Goal: Information Seeking & Learning: Learn about a topic

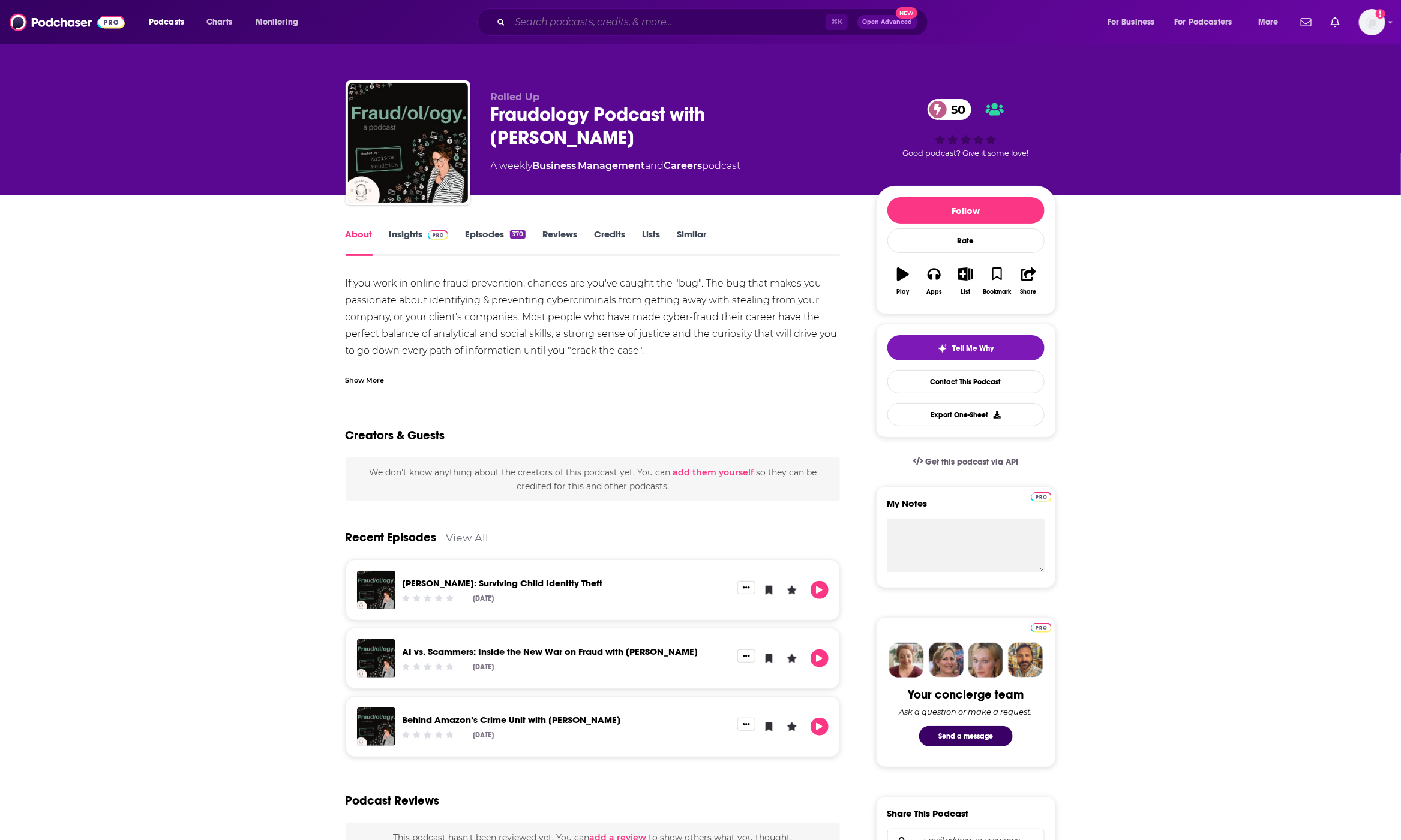
click at [585, 22] on input "Search podcasts, credits, & more..." at bounding box center [667, 22] width 315 height 19
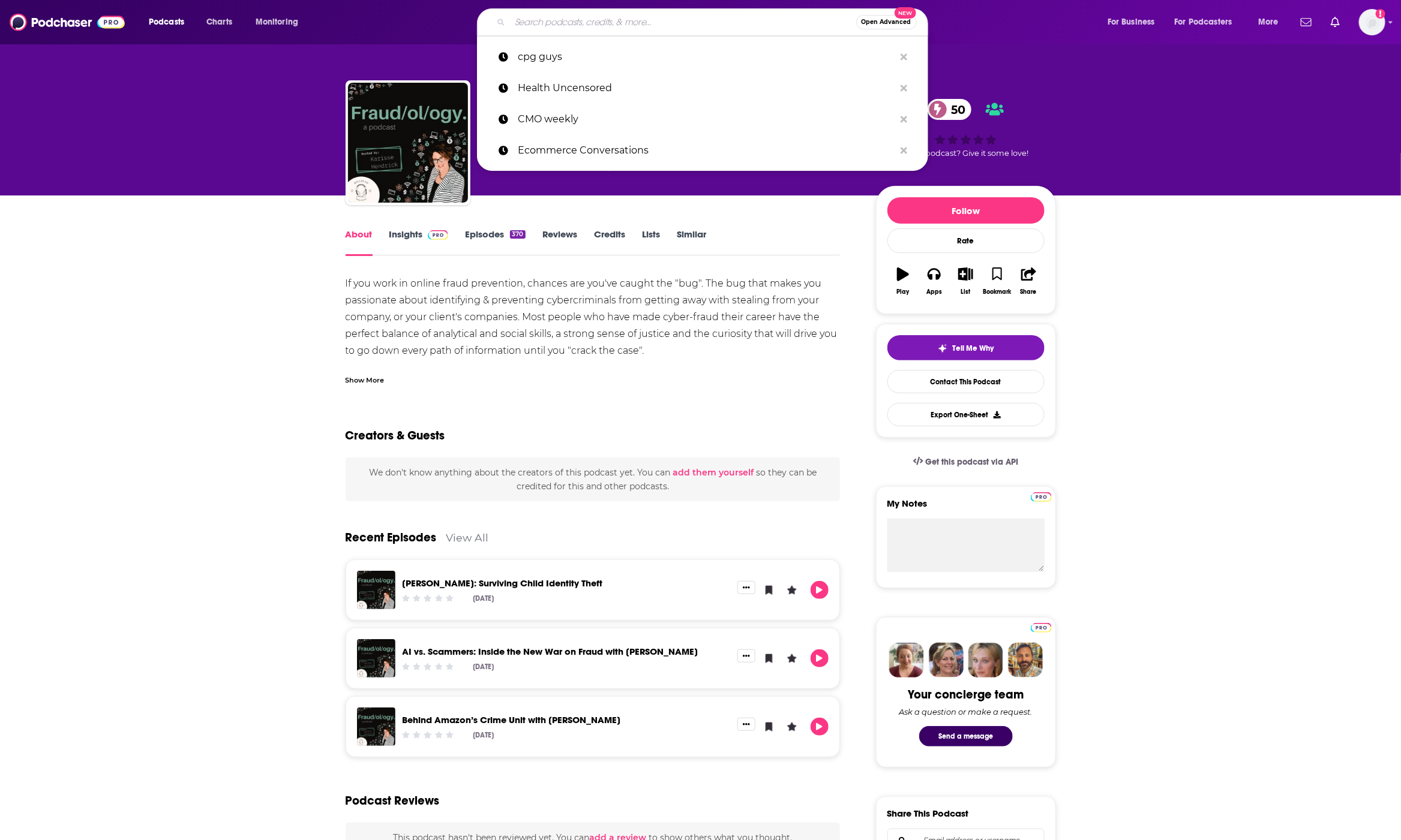
paste input "Professional Jealousy"
type input "Professional Jealousy"
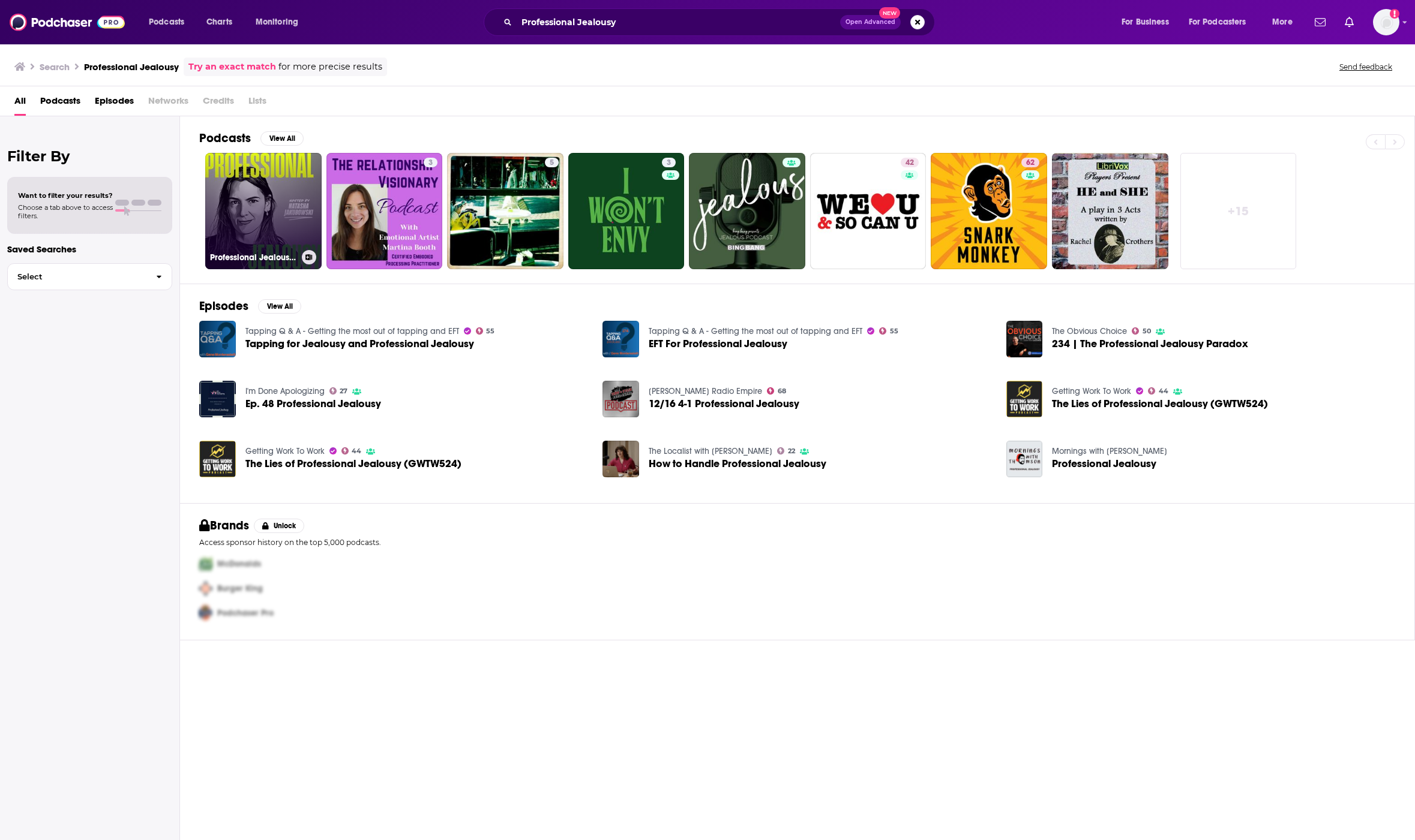
click at [272, 208] on link "Professional Jealousy Podcast" at bounding box center [263, 210] width 117 height 117
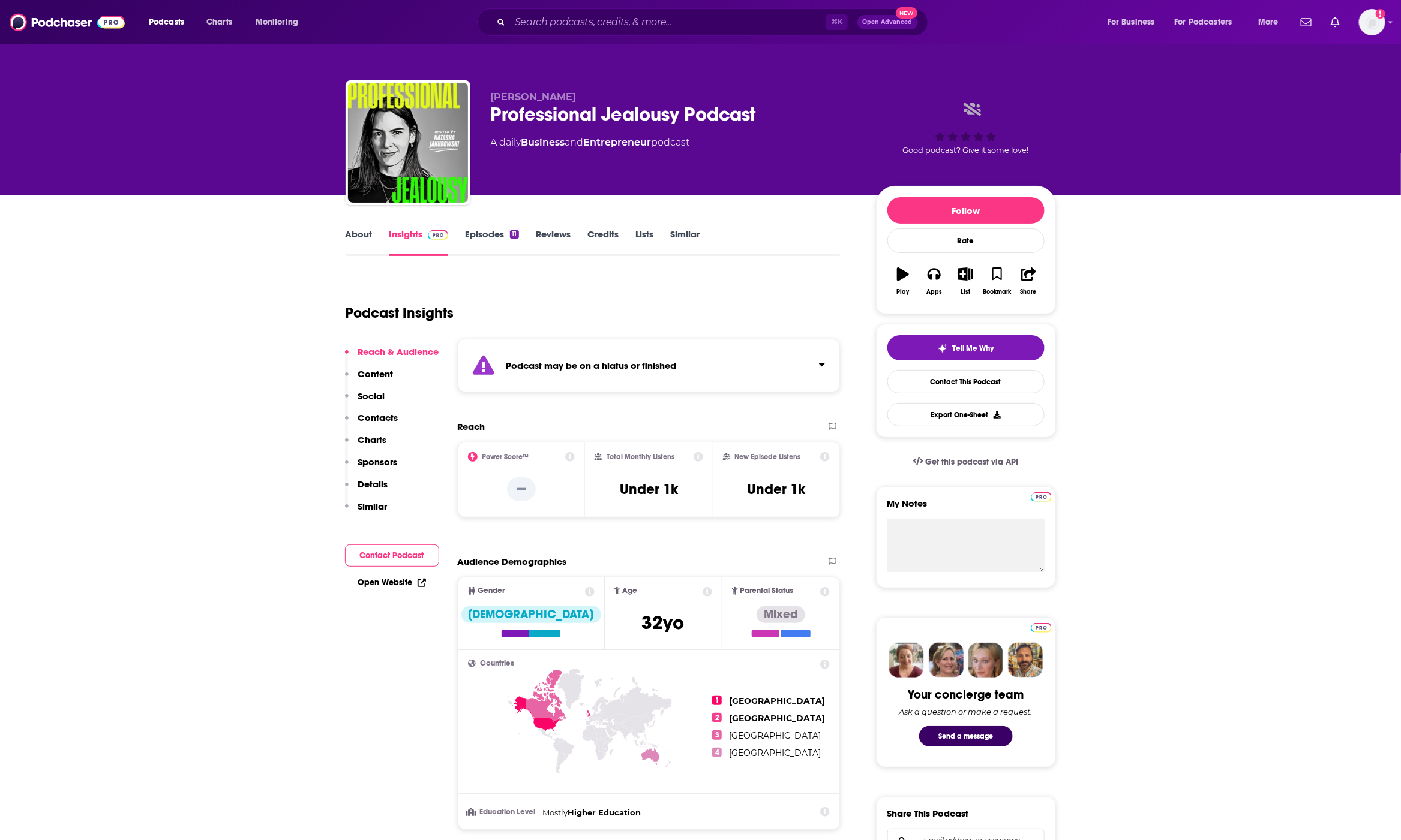
click at [571, 457] on icon at bounding box center [570, 457] width 9 height 9
click at [565, 499] on div "Power Score™ --" at bounding box center [521, 480] width 108 height 55
click at [500, 239] on link "Episodes 11" at bounding box center [492, 243] width 53 height 28
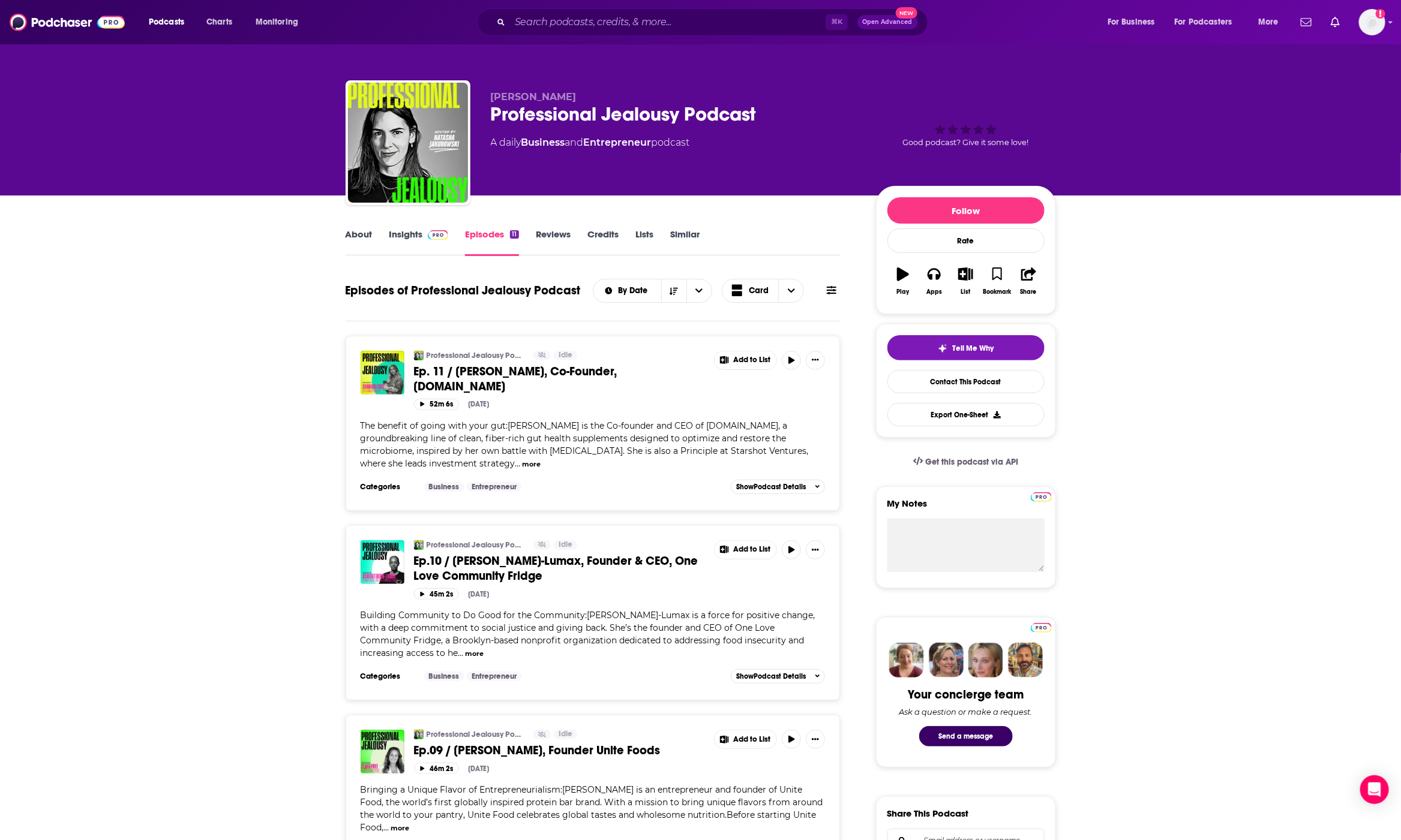
click at [356, 233] on link "About" at bounding box center [359, 243] width 27 height 28
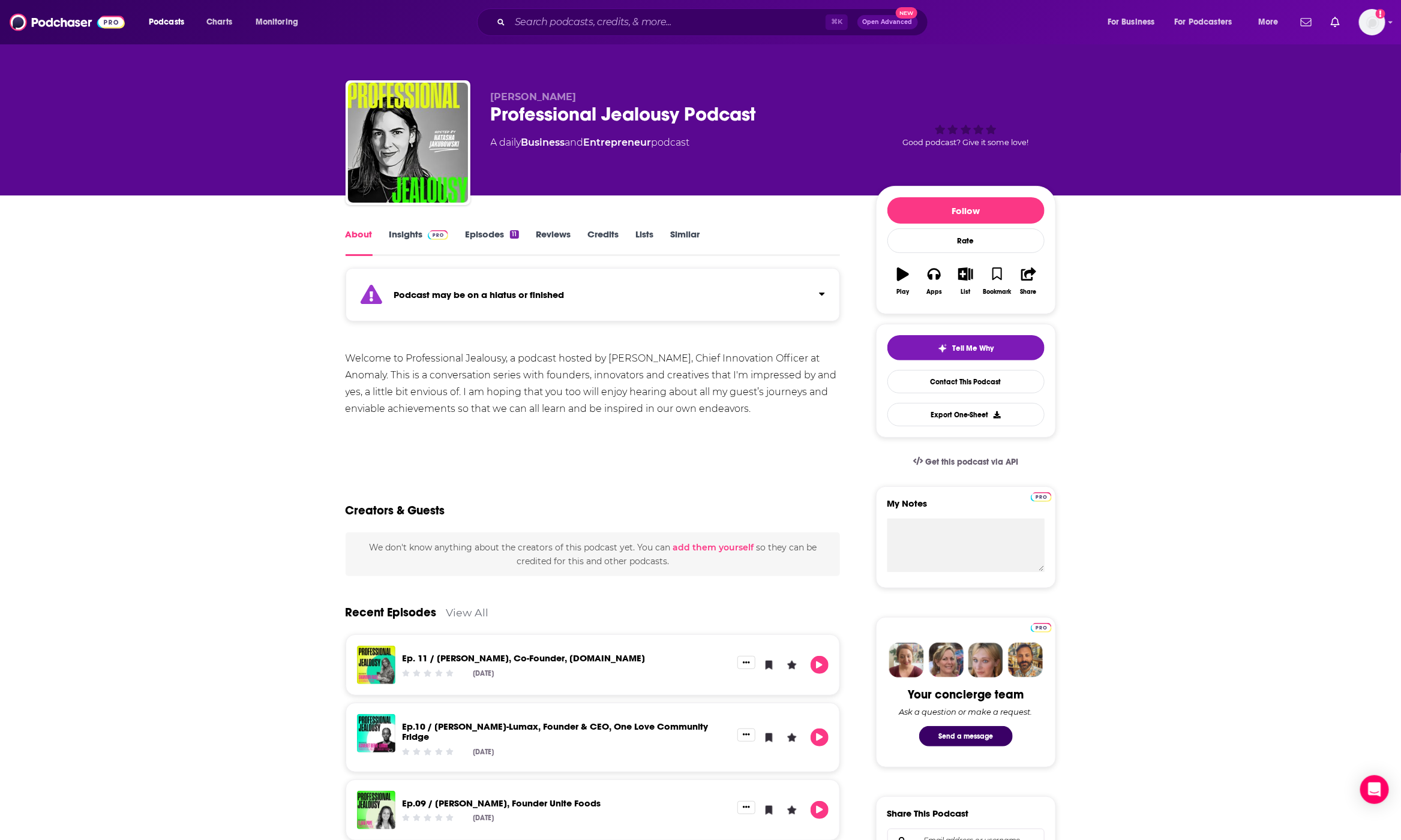
click at [417, 235] on link "Insights" at bounding box center [419, 243] width 60 height 28
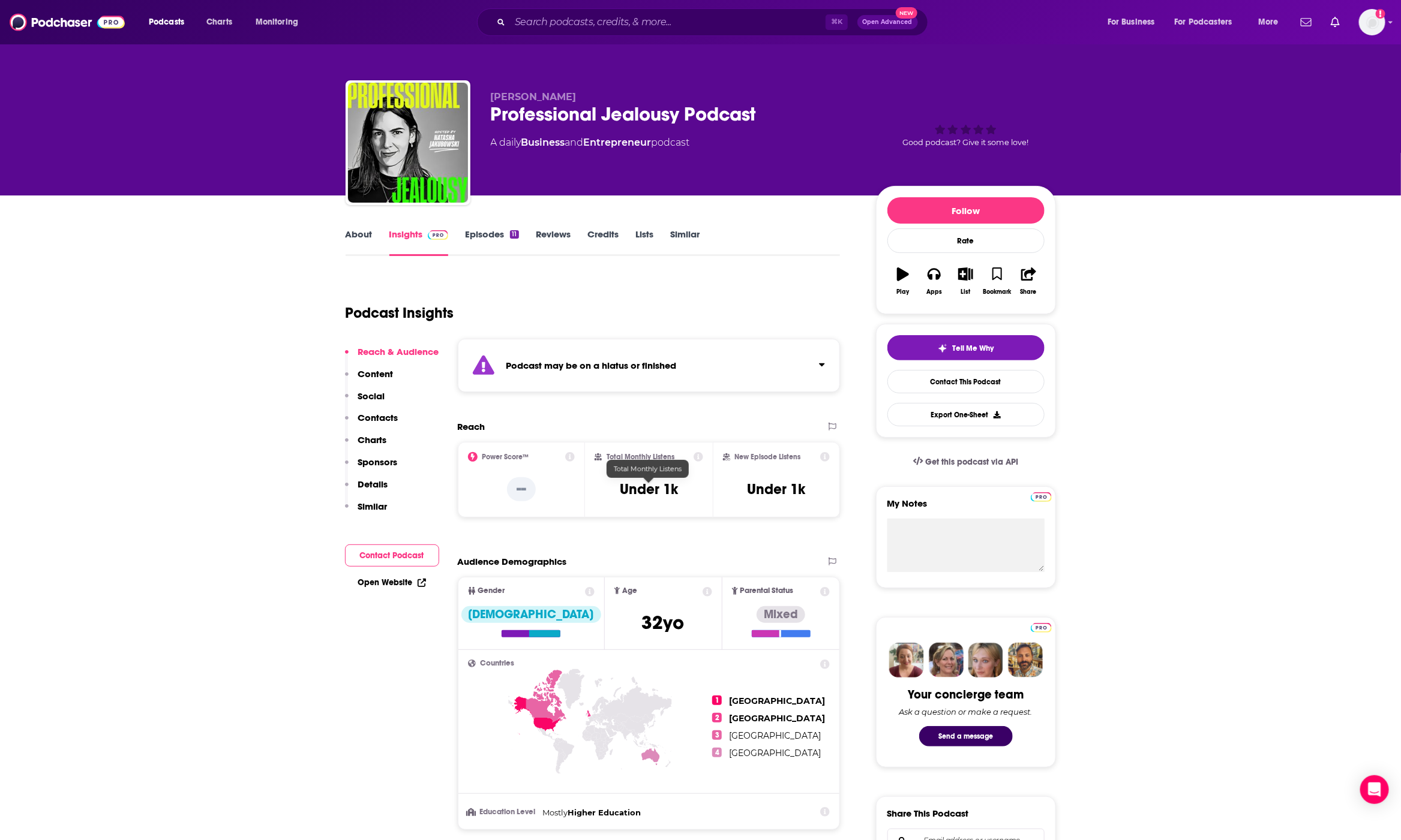
click at [628, 489] on h3 "Under 1k" at bounding box center [648, 490] width 58 height 18
copy div "Under 1k"
click at [549, 35] on div "⌘ K Open Advanced New" at bounding box center [702, 22] width 451 height 28
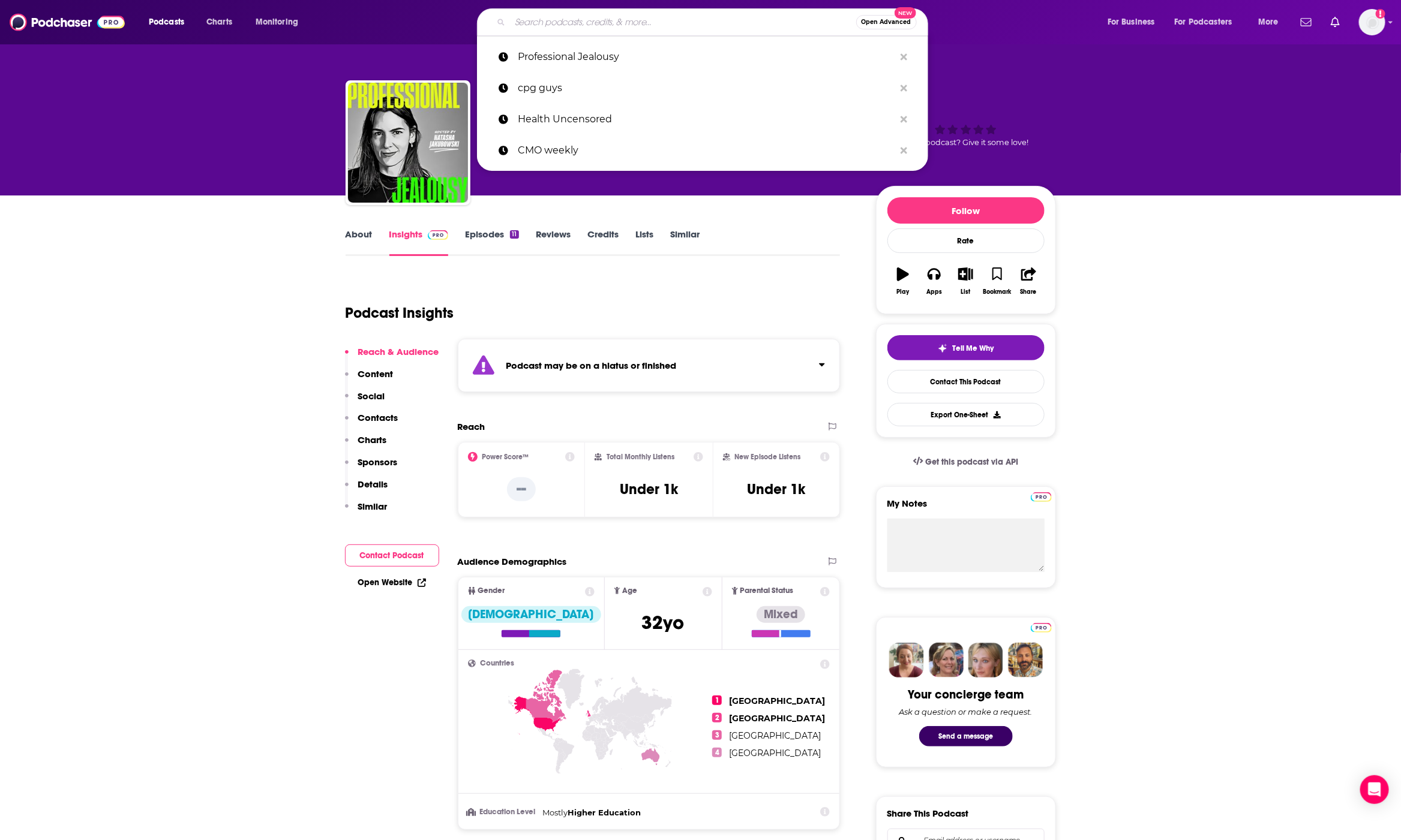
click at [552, 23] on input "Search podcasts, credits, & more..." at bounding box center [683, 22] width 347 height 19
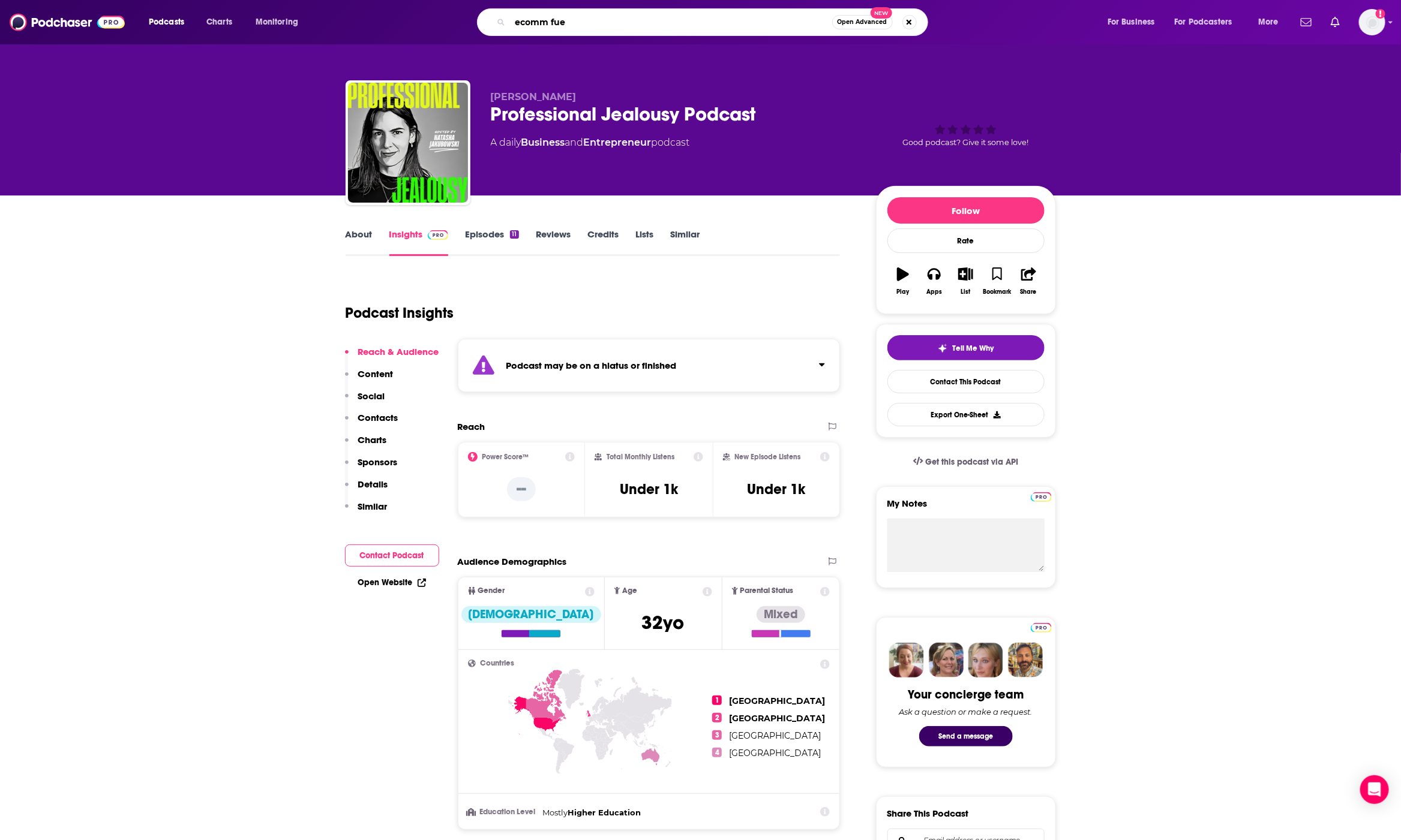
type input "ecomm fuel"
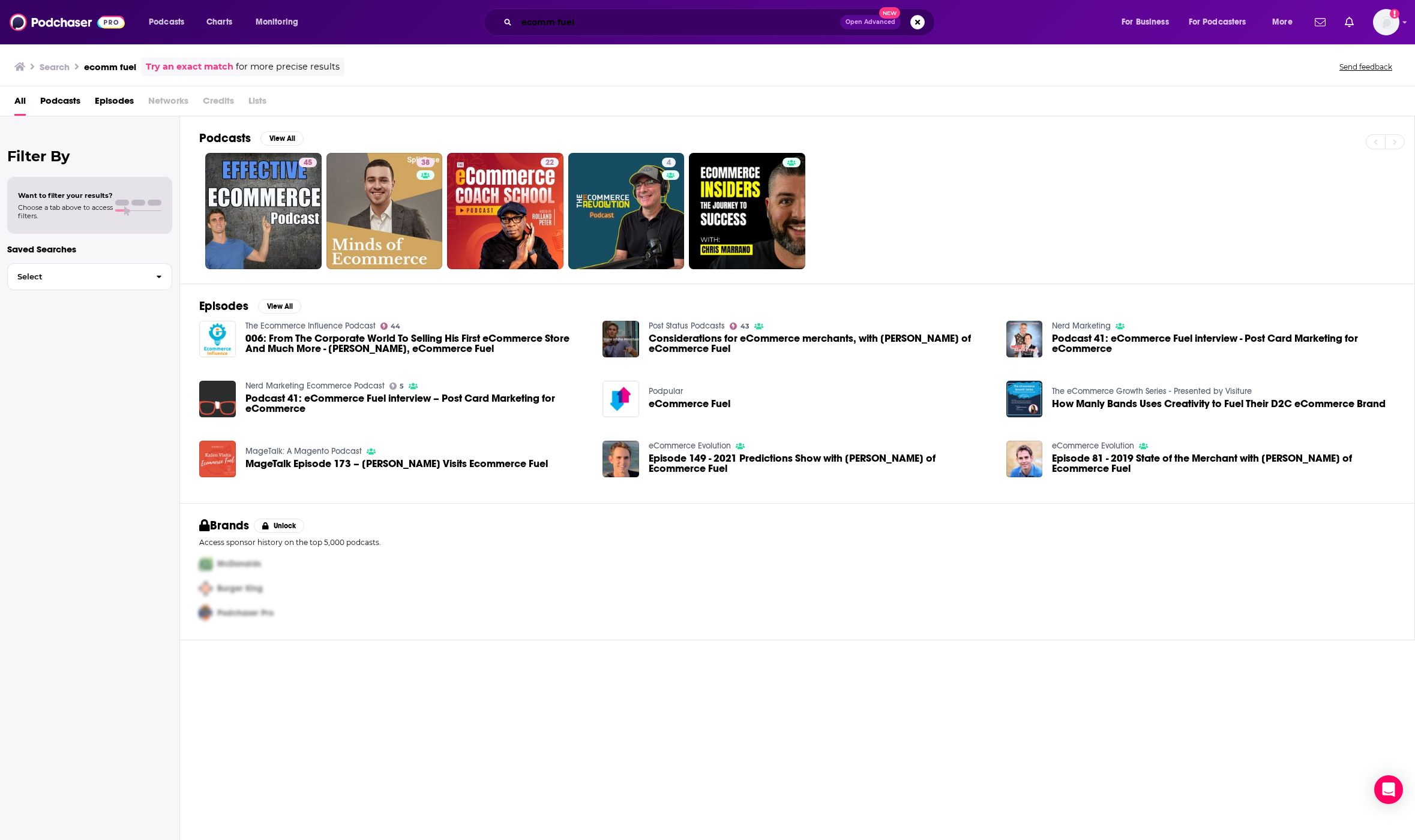
click at [558, 23] on input "ecomm fuel" at bounding box center [679, 22] width 324 height 19
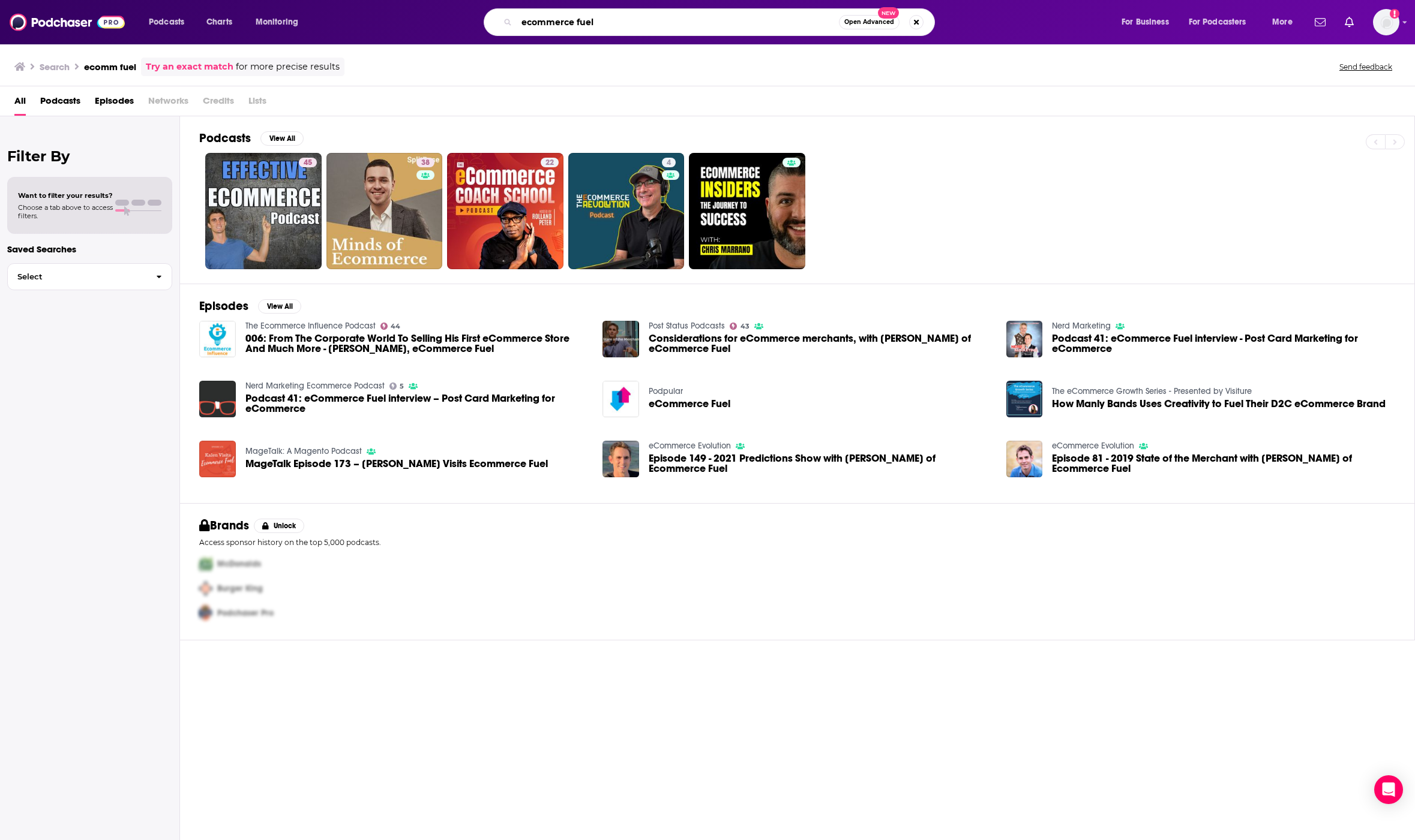
type input "ecommerce fuel"
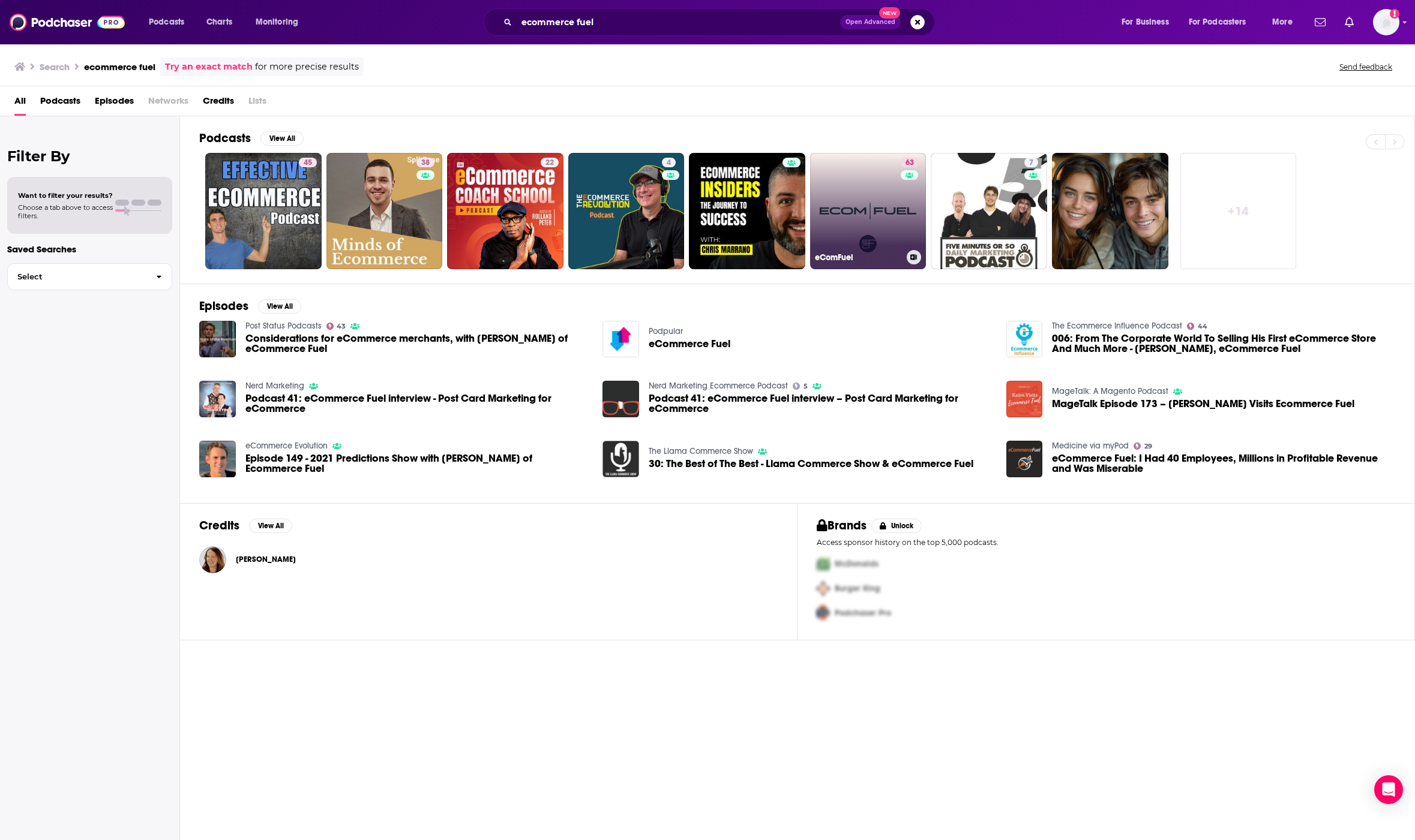
click at [863, 199] on link "63 eComFuel" at bounding box center [868, 210] width 117 height 117
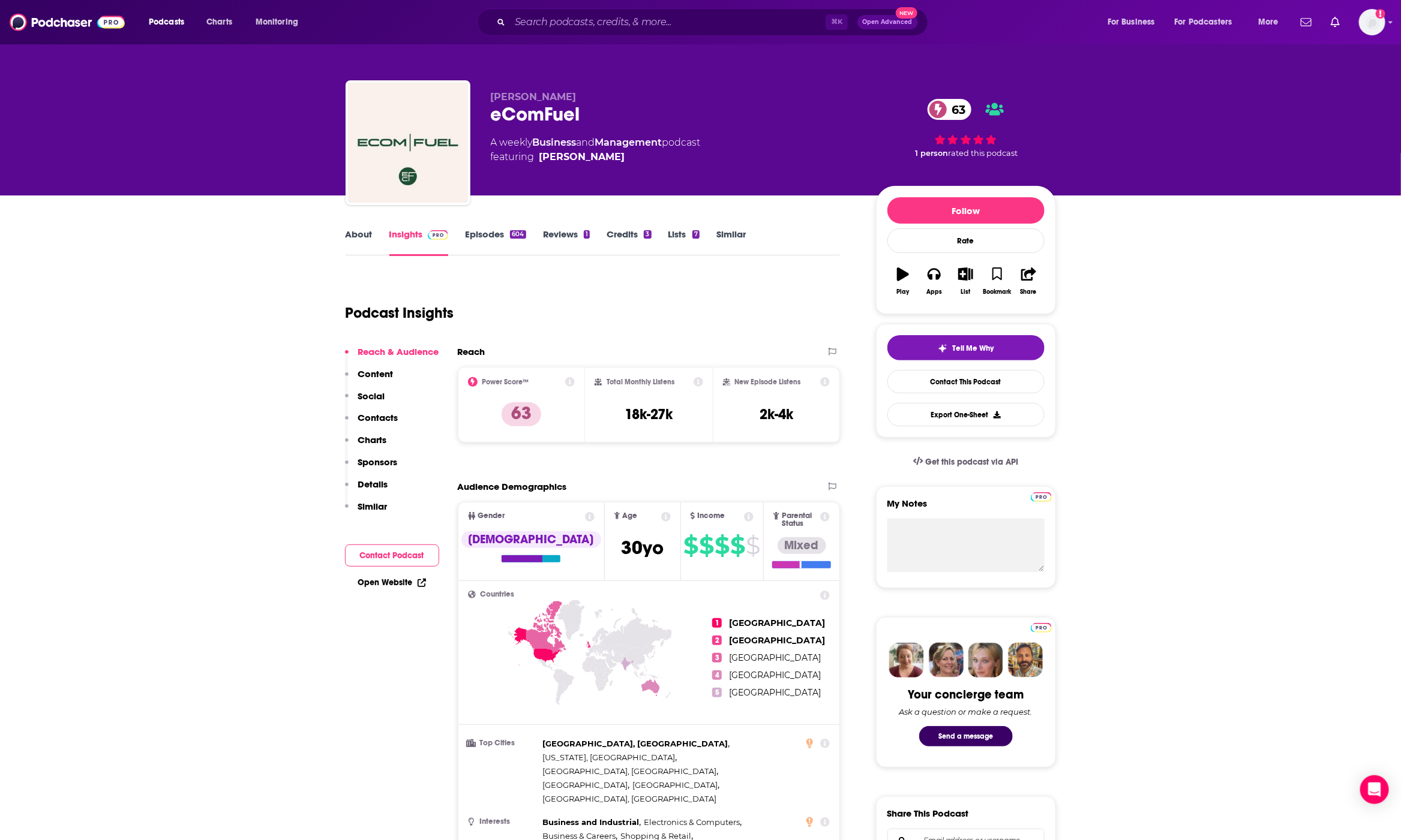
click at [642, 416] on h3 "18k-27k" at bounding box center [648, 414] width 48 height 18
copy div "18k-27k"
click at [547, 23] on input "Search podcasts, credits, & more..." at bounding box center [667, 22] width 315 height 19
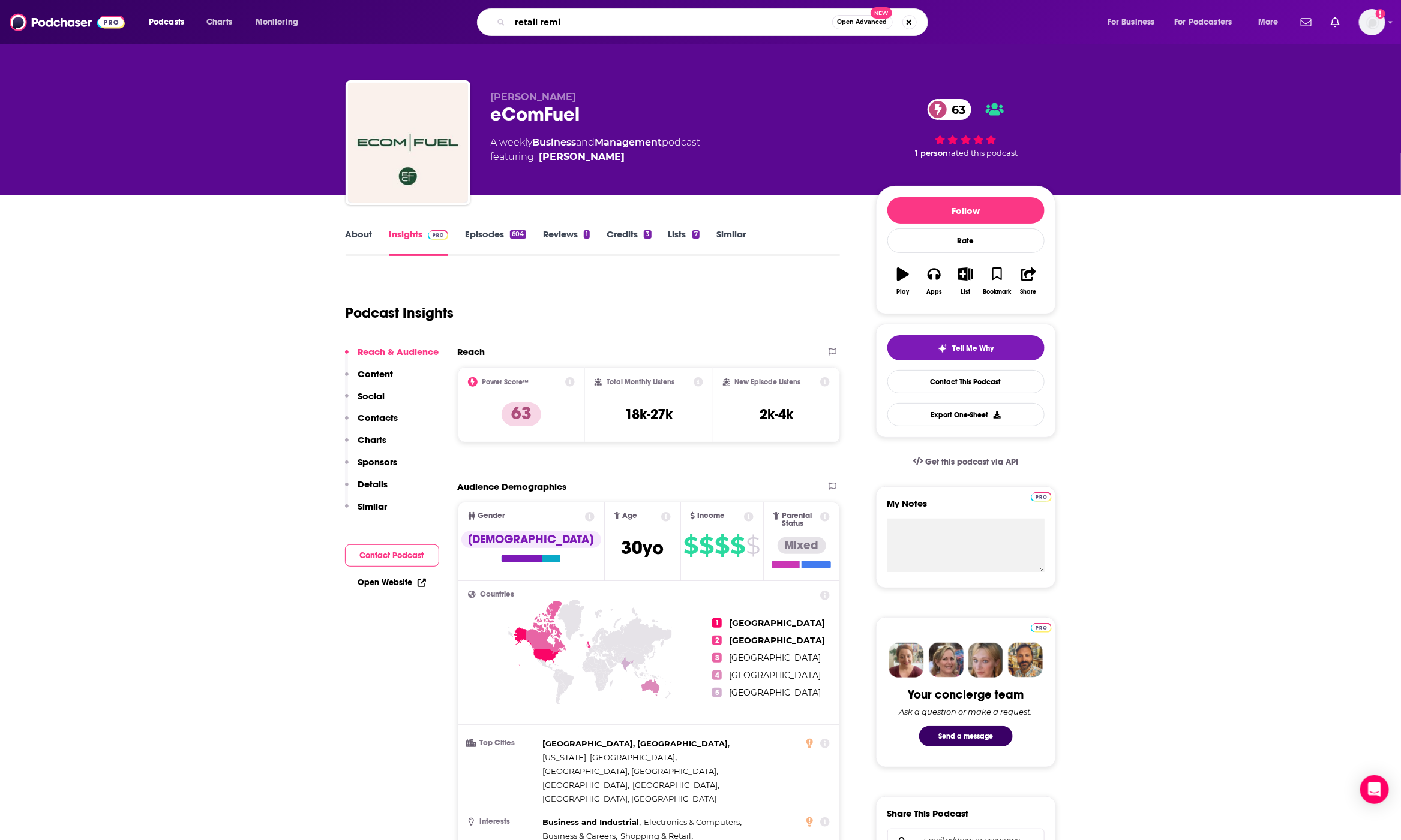
type input "retail remix"
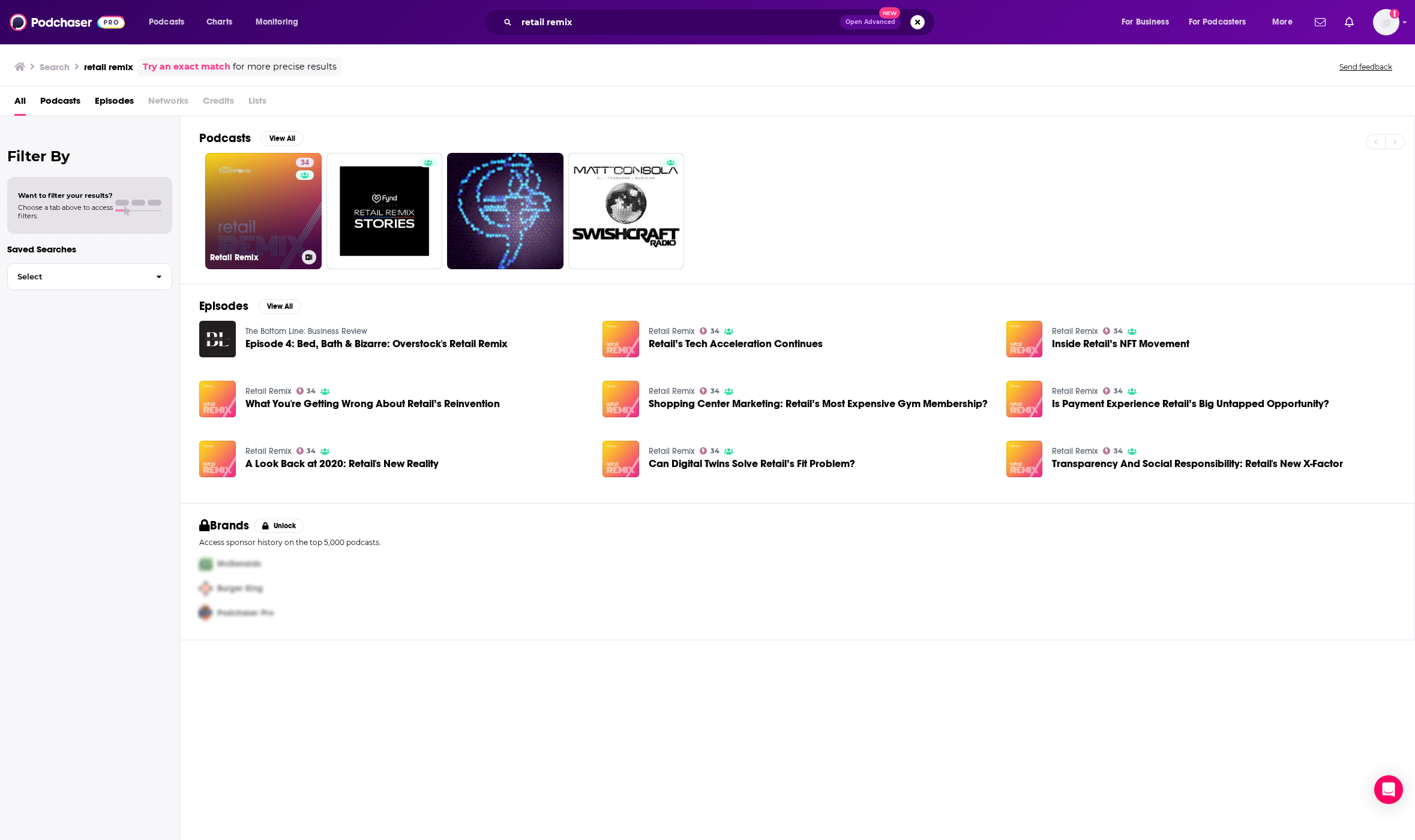
click at [288, 251] on div "Retail Remix" at bounding box center [263, 257] width 107 height 15
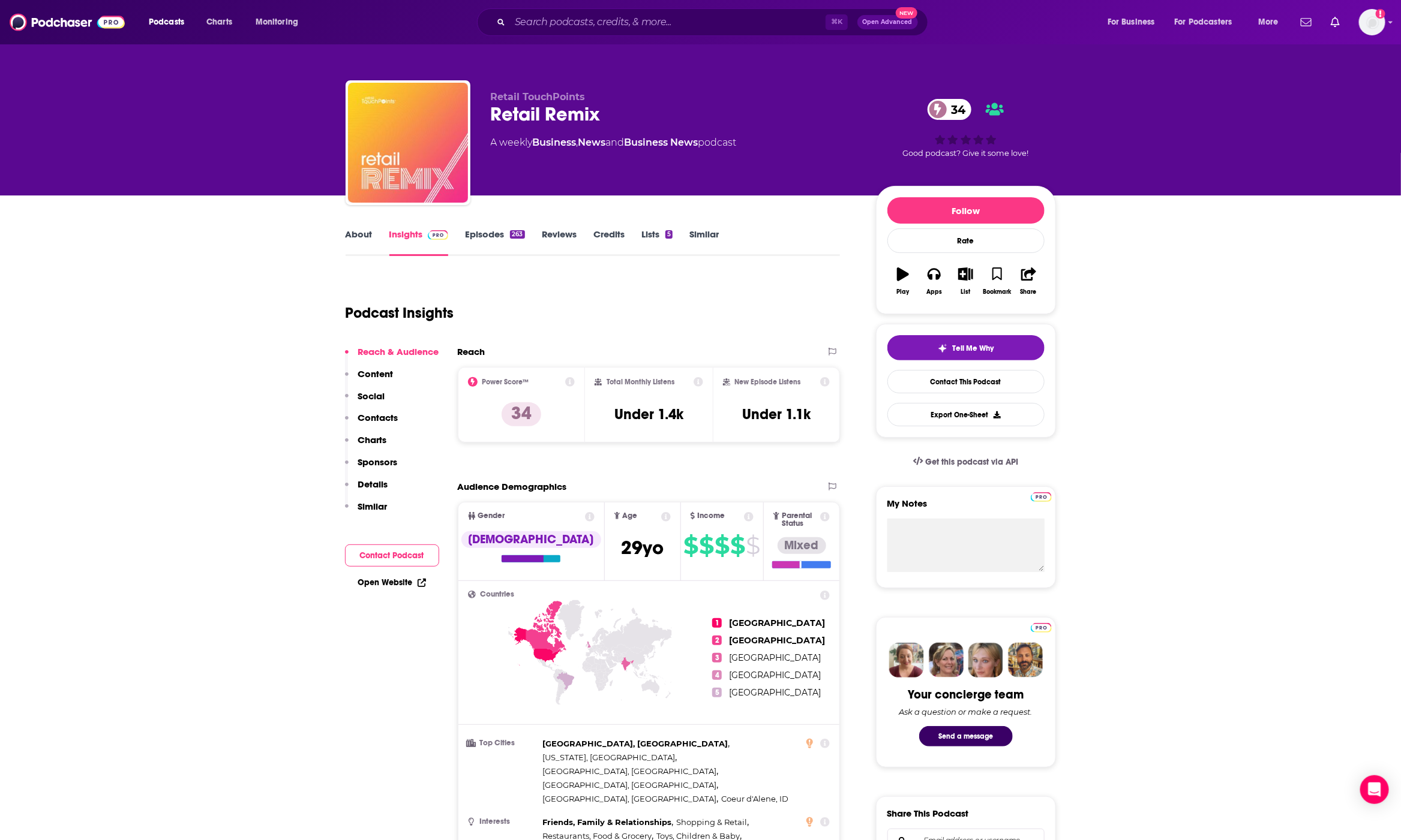
click at [653, 414] on h3 "Under 1.4k" at bounding box center [648, 414] width 69 height 18
copy div "Under 1.4k"
click at [675, 21] on input "Search podcasts, credits, & more..." at bounding box center [667, 22] width 315 height 19
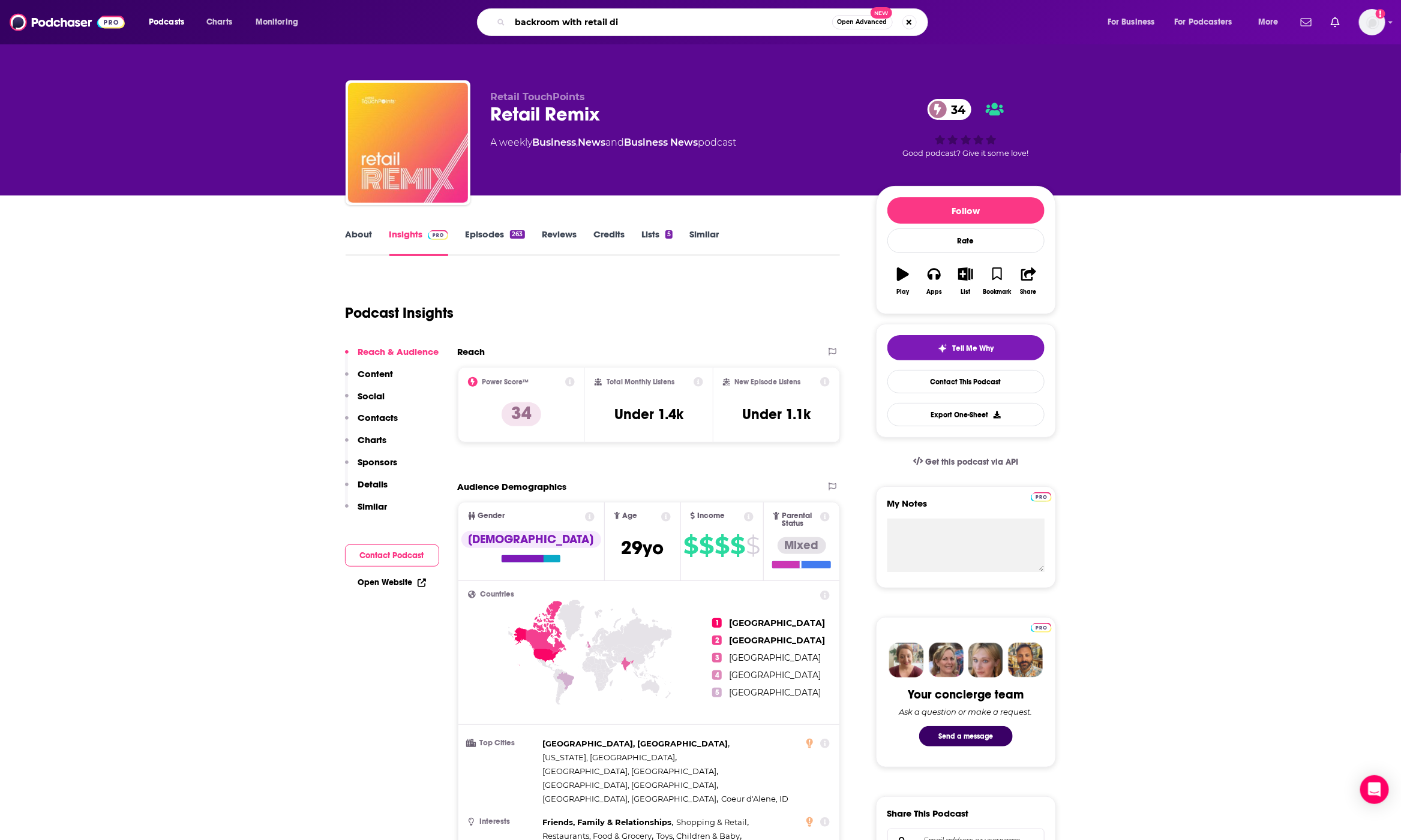
type input "backroom with retail div"
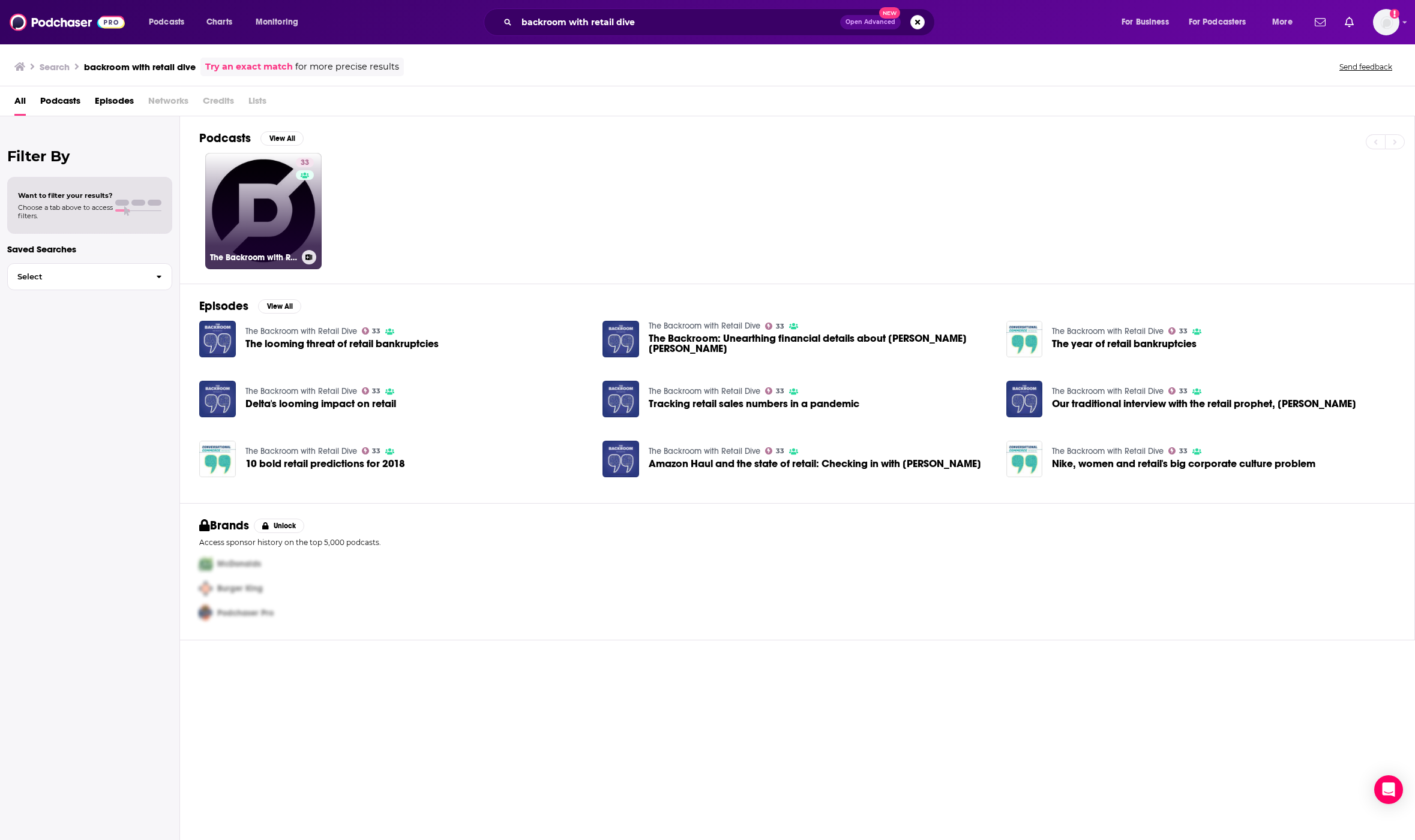
click at [276, 207] on link "33 The Backroom with Retail Dive" at bounding box center [263, 210] width 117 height 117
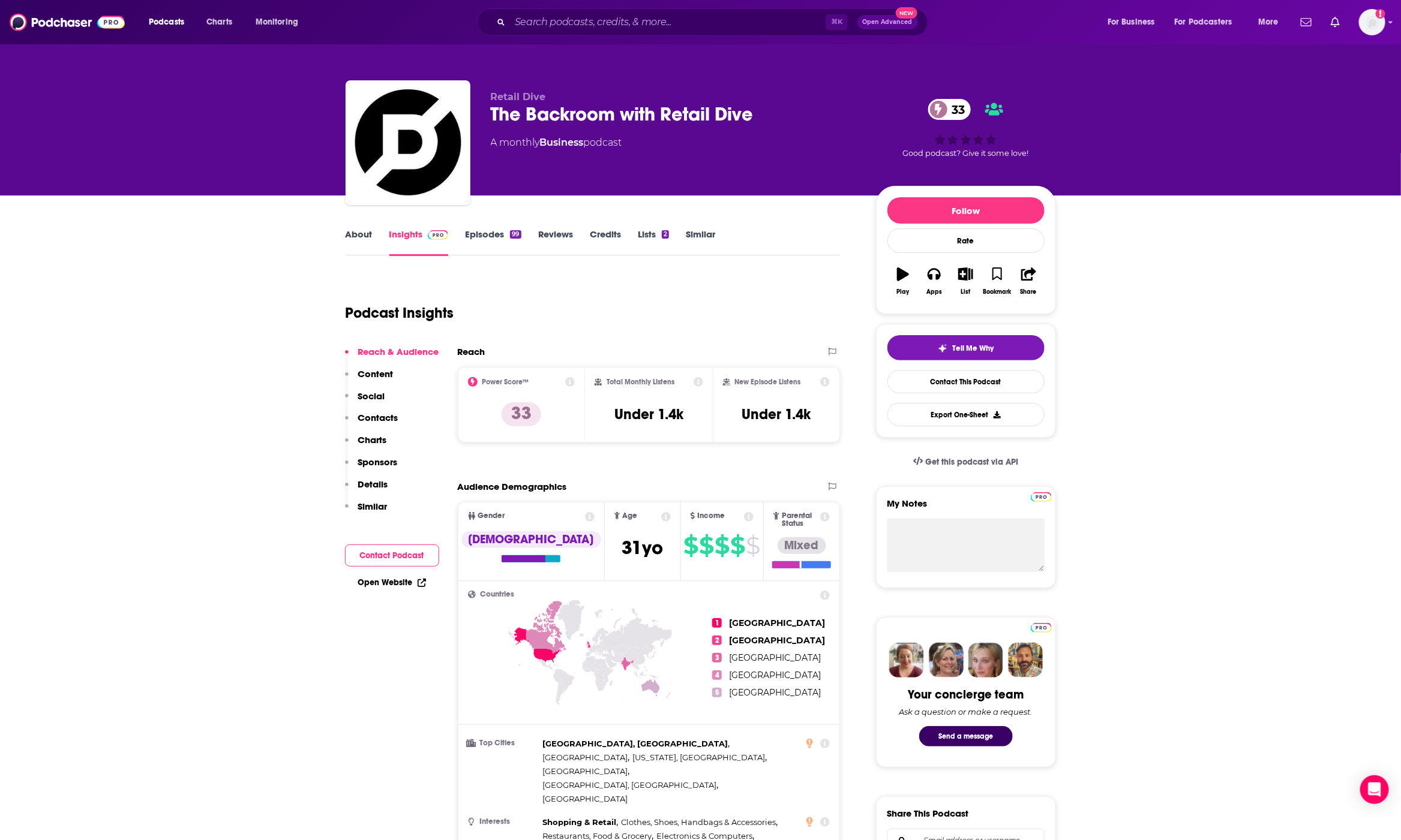
click at [663, 422] on h3 "Under 1.4k" at bounding box center [648, 414] width 69 height 18
copy div "Under 1.4k"
click at [562, 28] on input "Search podcasts, credits, & more..." at bounding box center [667, 22] width 315 height 19
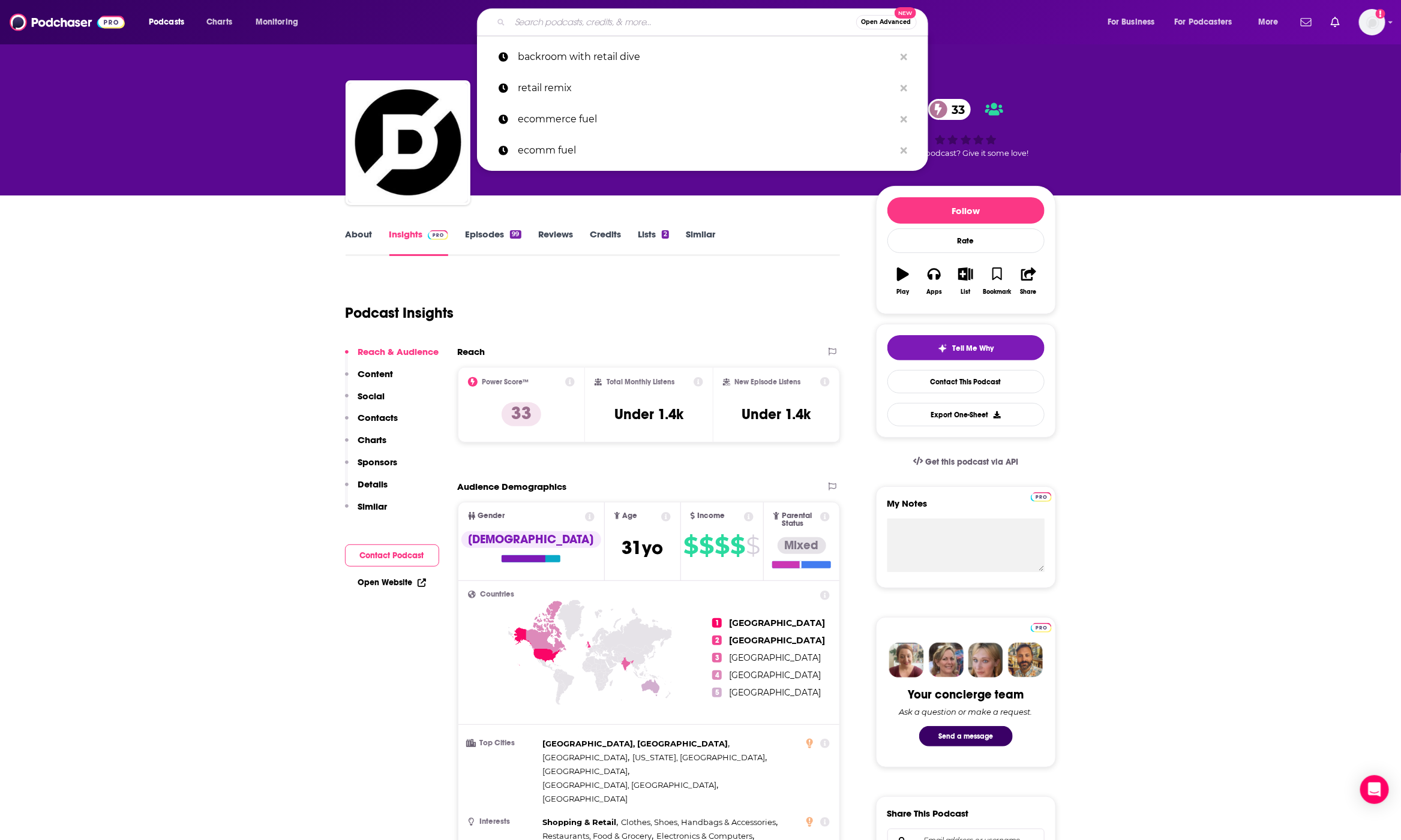
click at [563, 28] on input "Search podcasts, credits, & more..." at bounding box center [683, 22] width 347 height 19
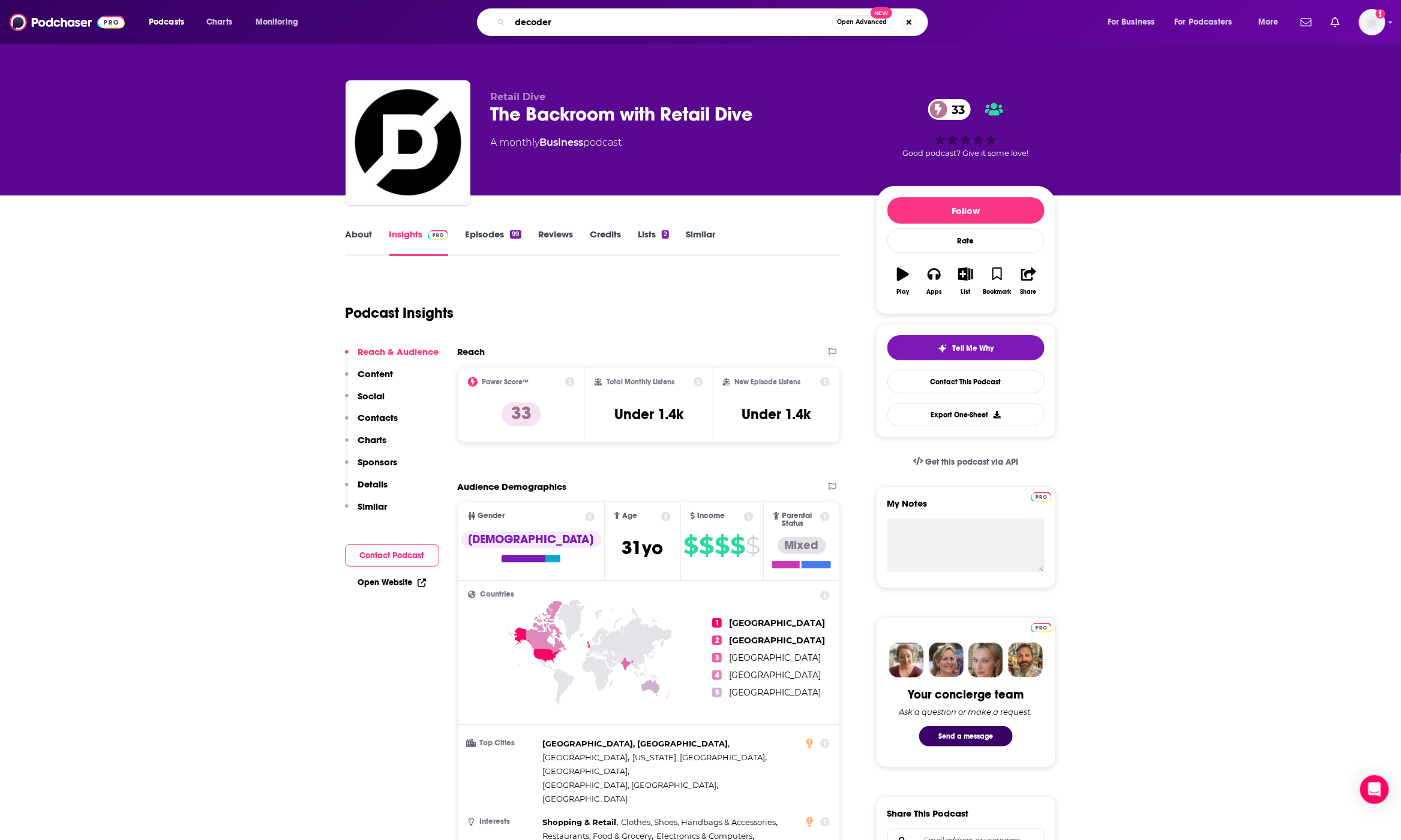
type input "decoder"
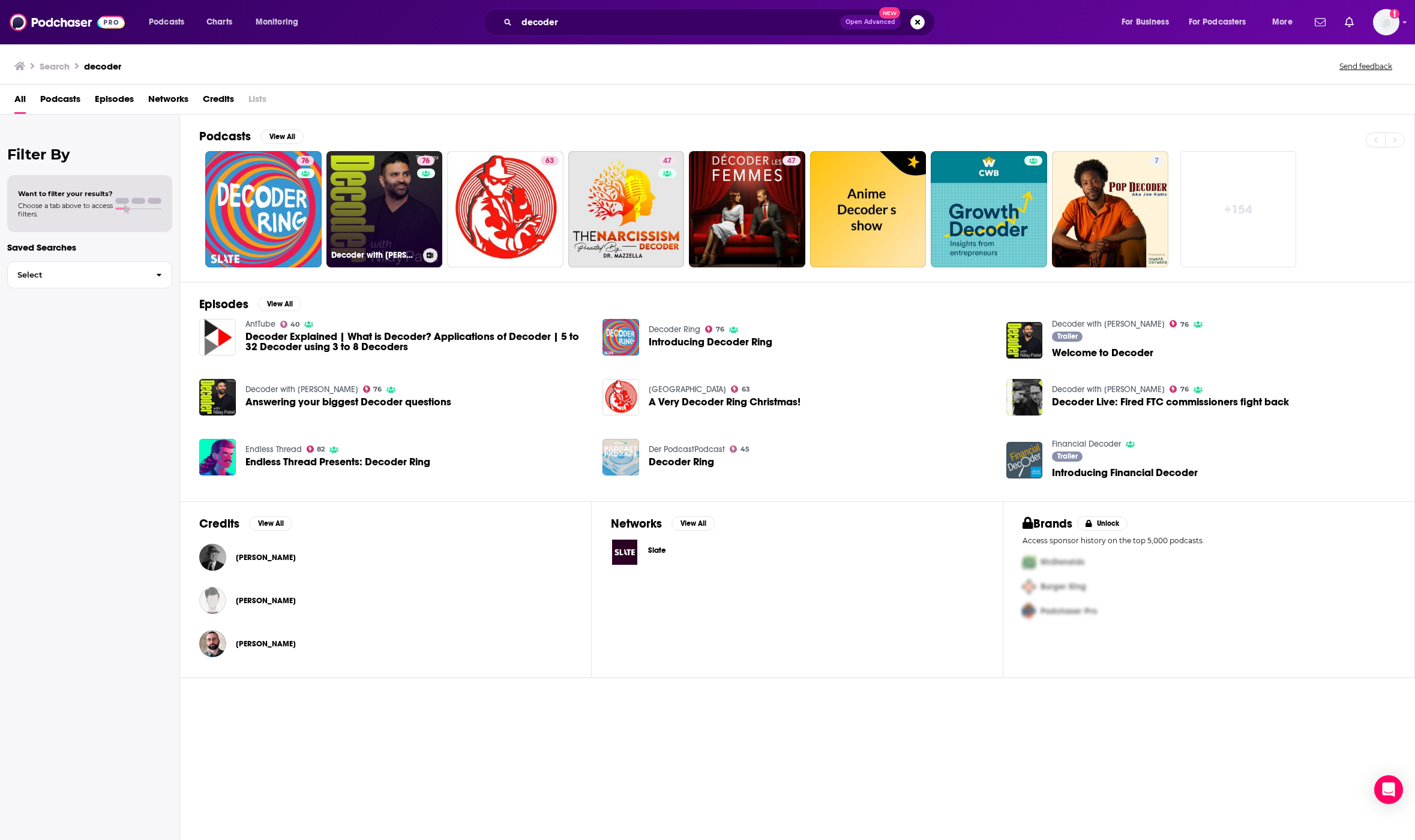
click at [382, 247] on link "76 Decoder with [PERSON_NAME]" at bounding box center [384, 209] width 117 height 117
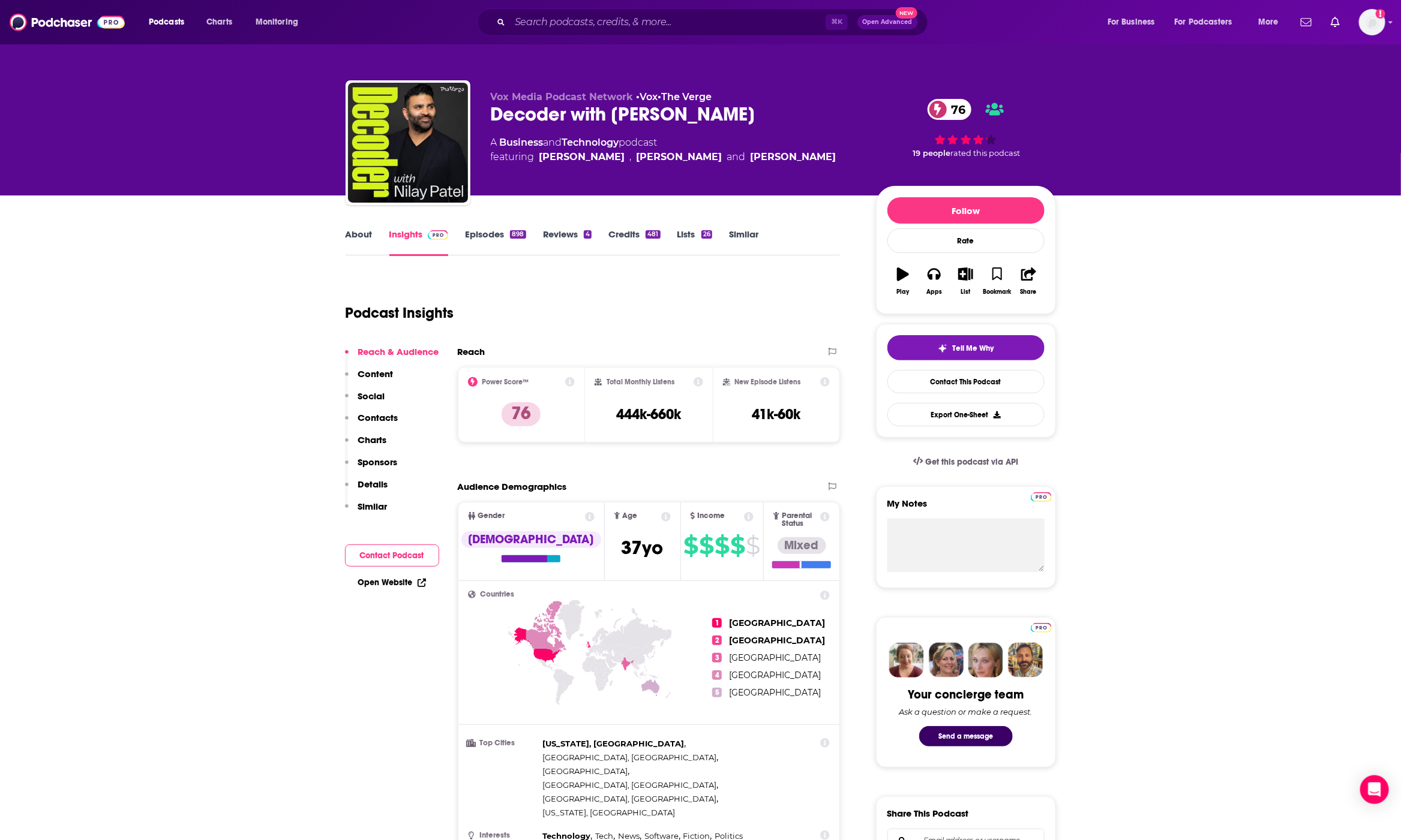
click at [645, 424] on div "Total Monthly Listens 444k-660k" at bounding box center [649, 405] width 108 height 55
copy div "444k-660k"
click at [571, 23] on input "Search podcasts, credits, & more..." at bounding box center [667, 22] width 315 height 19
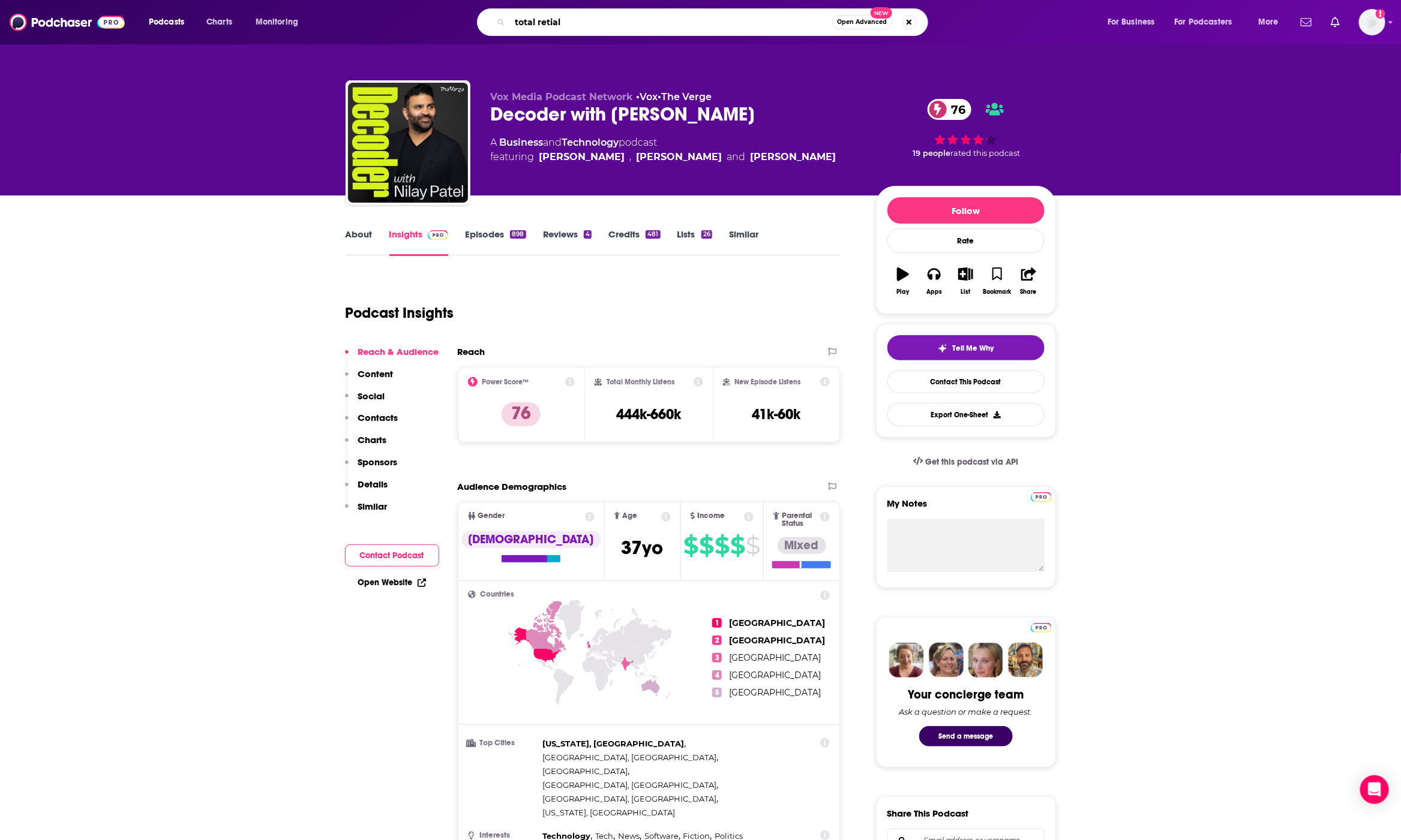
type input "total retial"
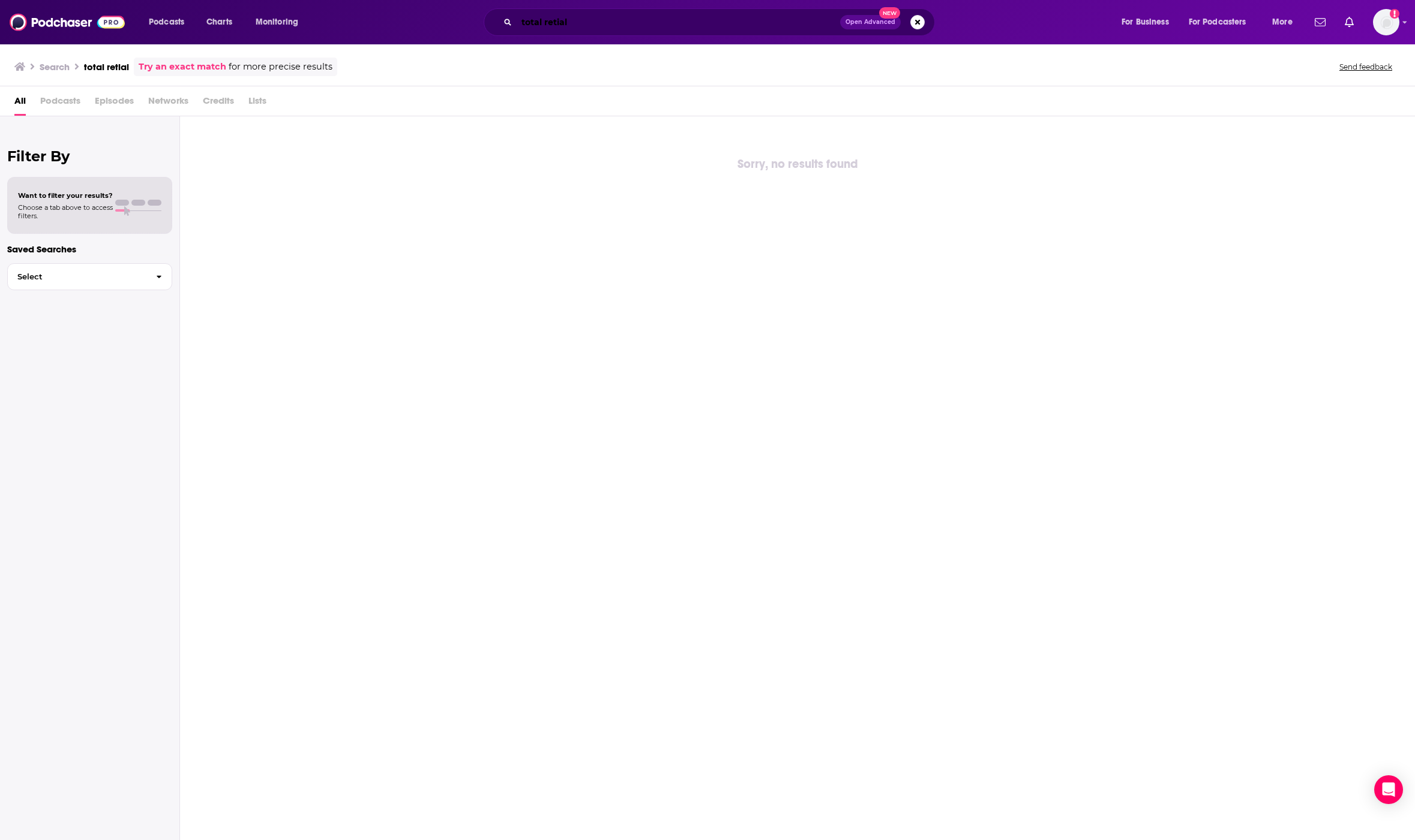
click at [623, 13] on input "total retial" at bounding box center [679, 22] width 324 height 19
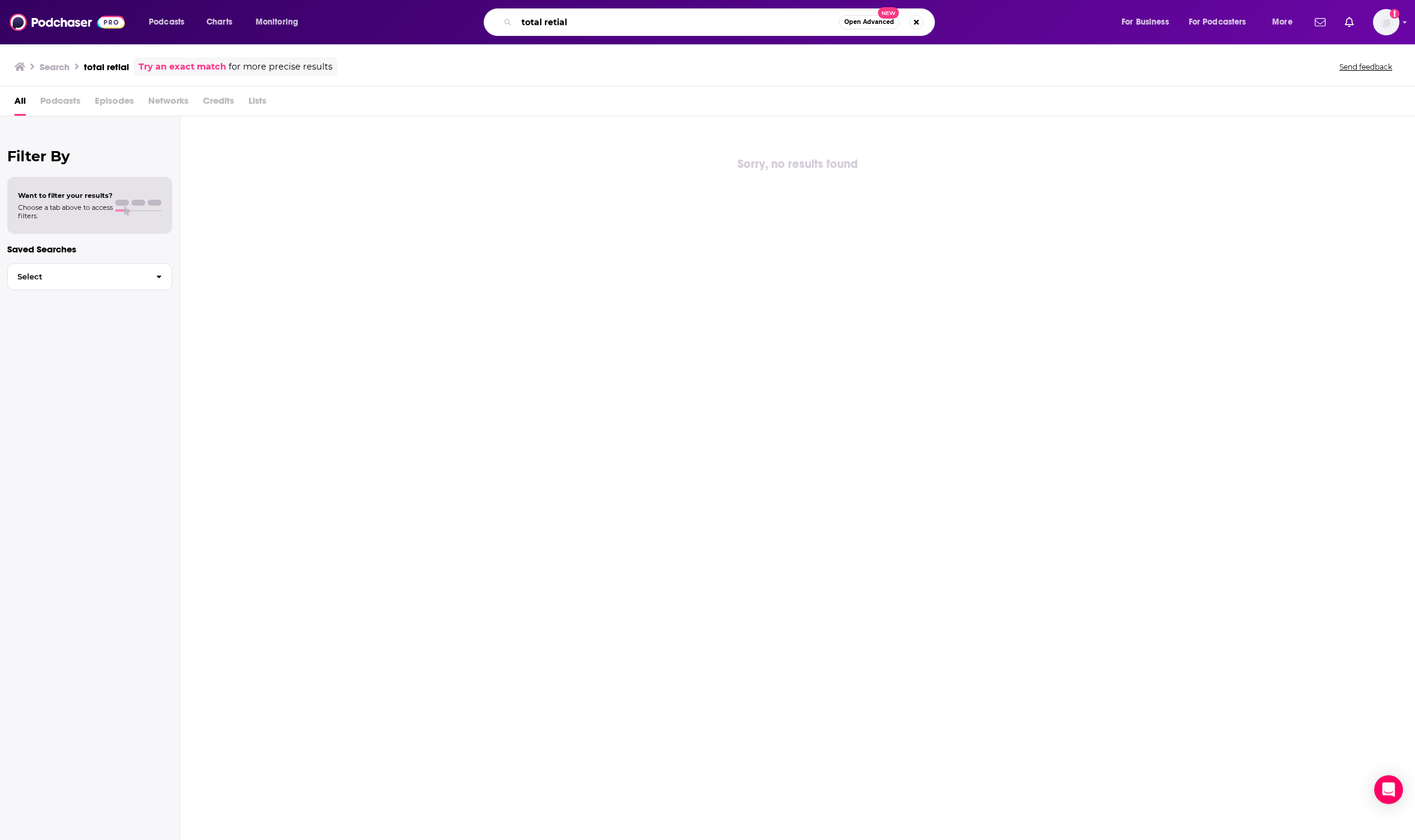
click at [623, 13] on input "total retial" at bounding box center [678, 22] width 323 height 19
click at [604, 24] on input "total retial" at bounding box center [678, 22] width 323 height 19
type input "total retail"
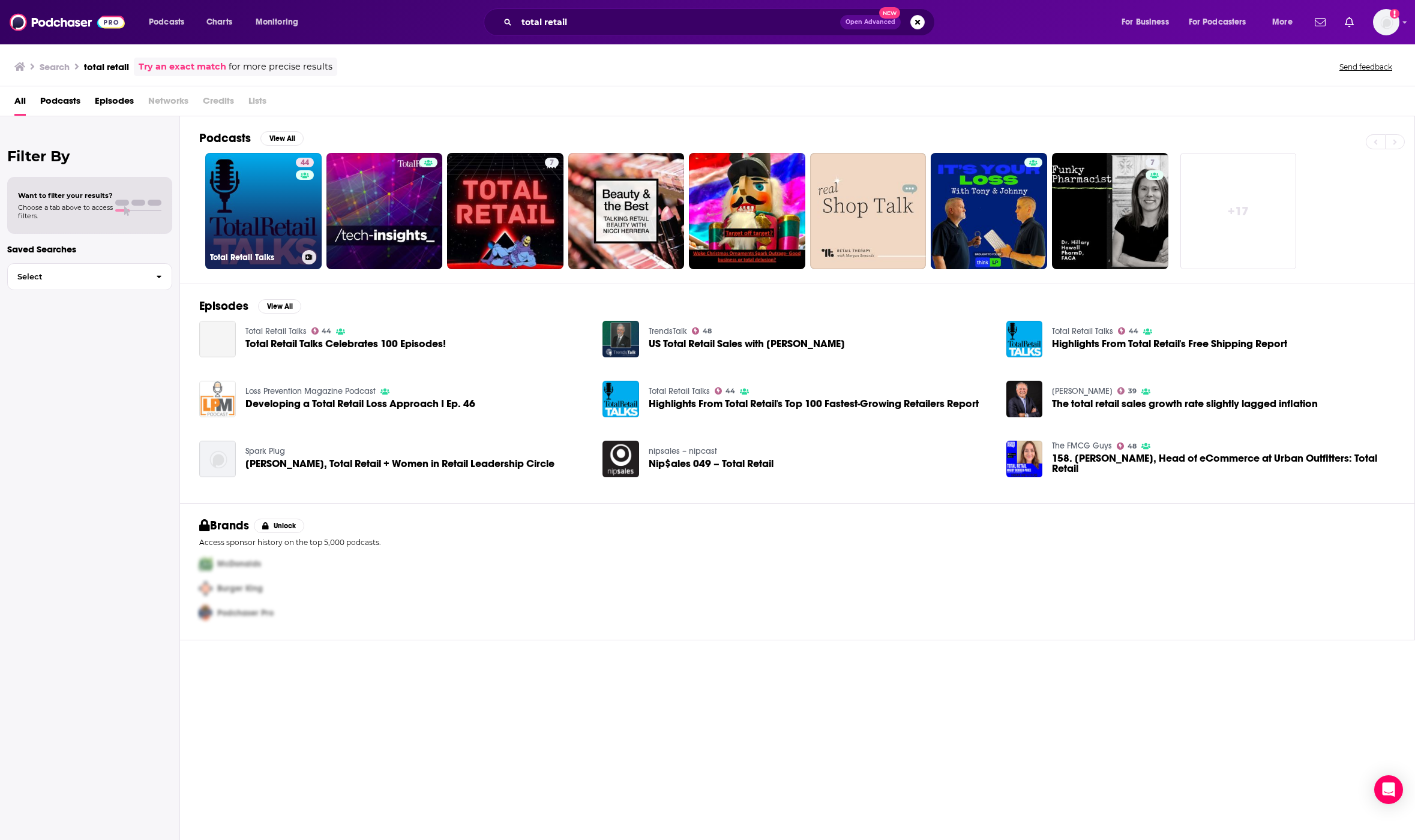
click at [280, 229] on link "44 Total Retail Talks" at bounding box center [263, 210] width 117 height 117
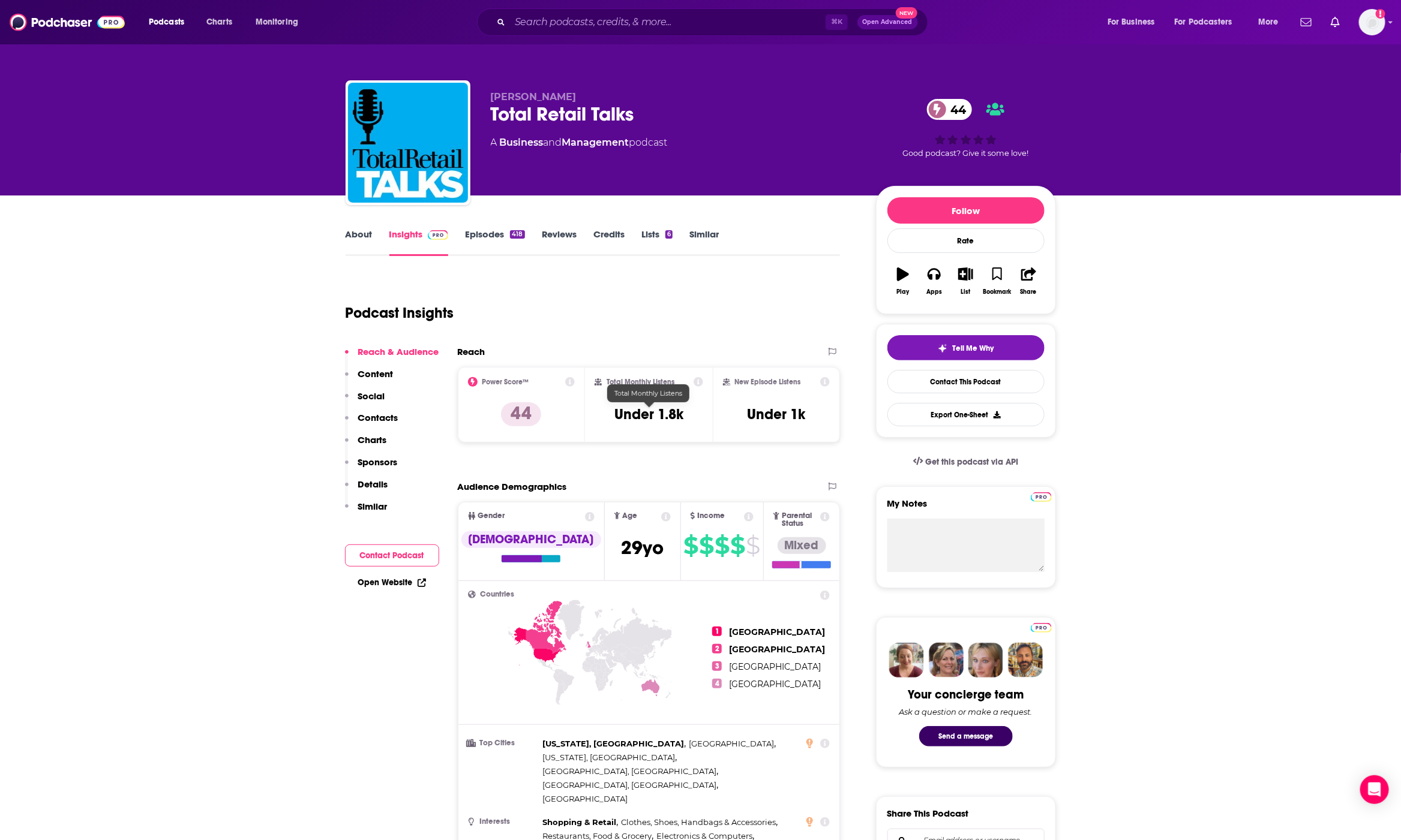
click at [676, 421] on h3 "Under 1.8k" at bounding box center [648, 414] width 69 height 18
copy div "Under 1.8k"
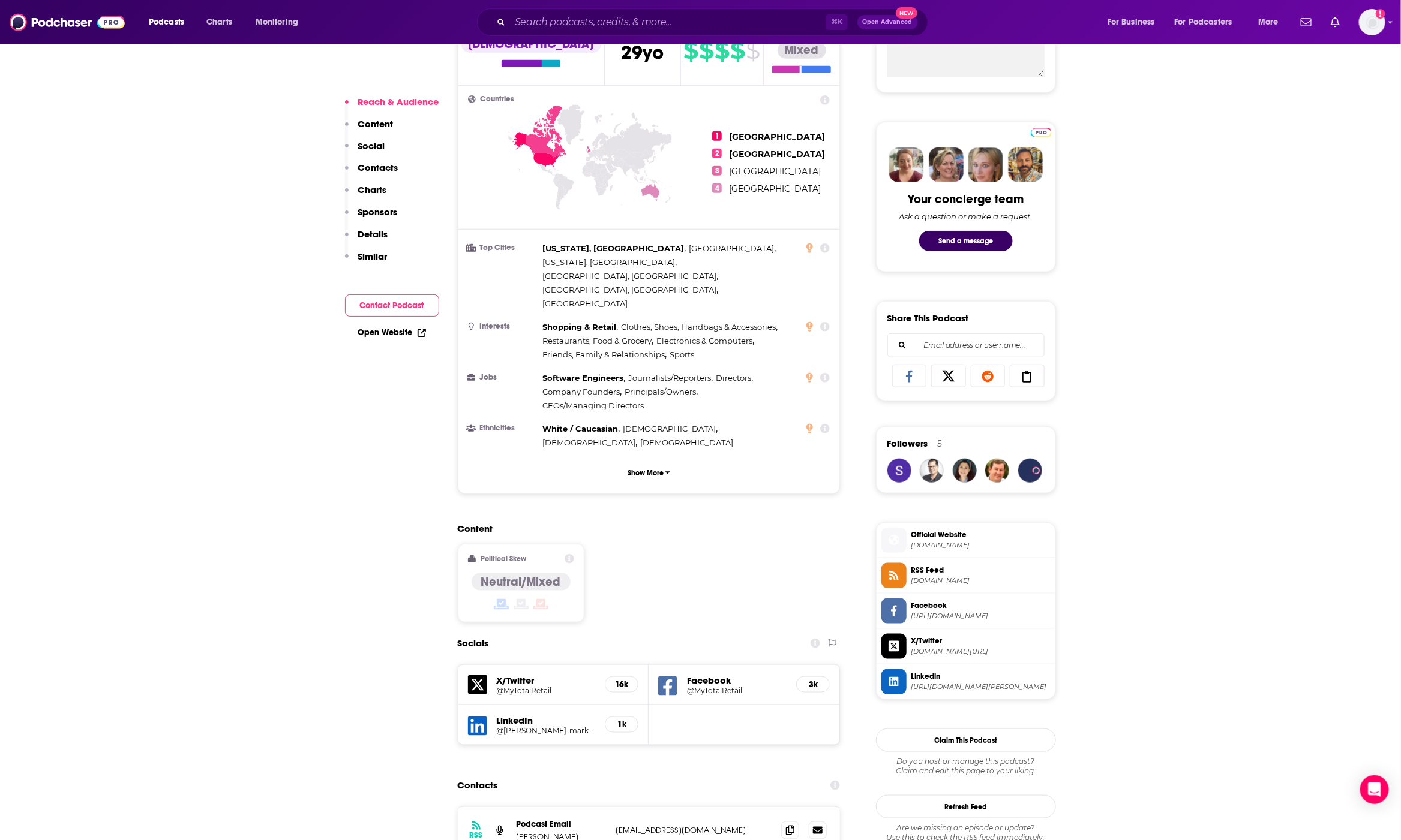
scroll to position [496, 0]
